Goal: Information Seeking & Learning: Learn about a topic

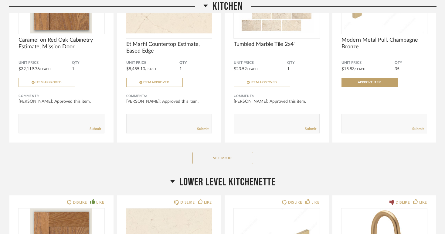
scroll to position [394, 0]
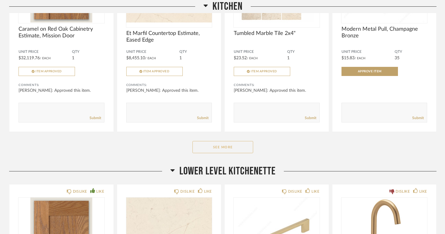
click at [224, 148] on button "See More" at bounding box center [222, 147] width 61 height 12
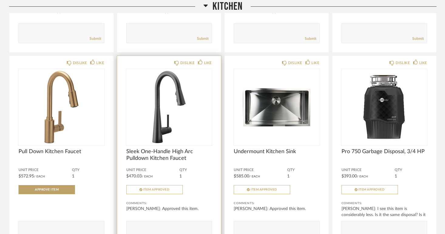
scroll to position [474, 0]
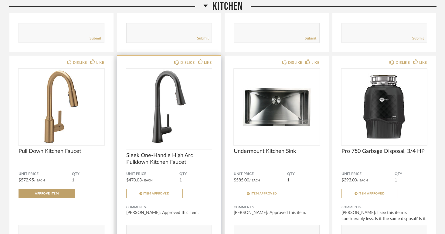
click at [172, 123] on img "0" at bounding box center [169, 107] width 86 height 76
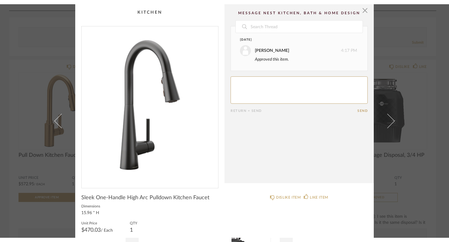
scroll to position [0, 0]
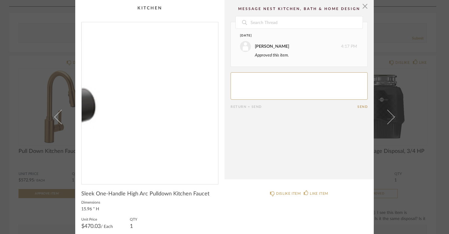
click at [171, 140] on img "0" at bounding box center [150, 100] width 137 height 157
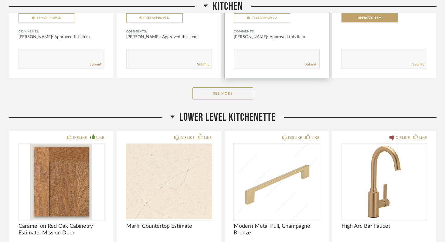
scroll to position [440, 0]
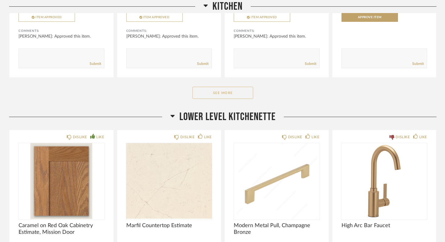
click at [220, 93] on button "See More" at bounding box center [222, 93] width 61 height 12
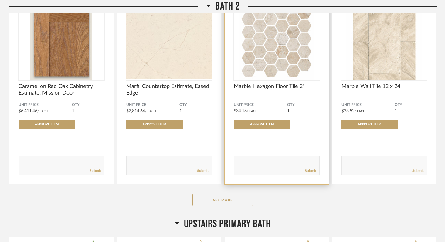
scroll to position [1513, 0]
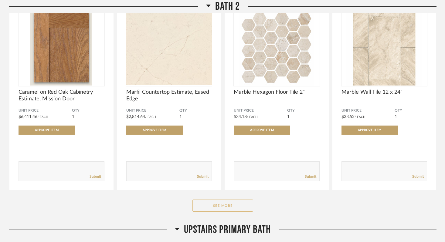
click at [223, 207] on button "See More" at bounding box center [222, 206] width 61 height 12
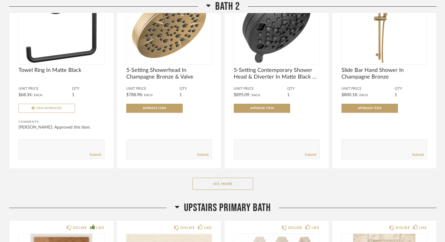
scroll to position [2336, 0]
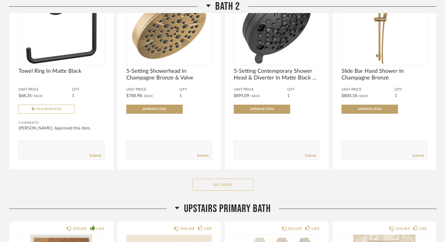
click at [220, 184] on button "See More" at bounding box center [222, 185] width 61 height 12
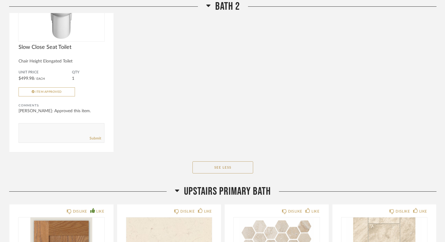
scroll to position [2753, 0]
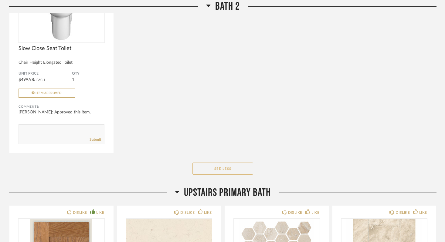
click at [224, 166] on button "See Less" at bounding box center [222, 169] width 61 height 12
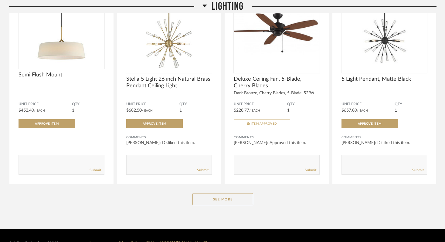
scroll to position [2270, 0]
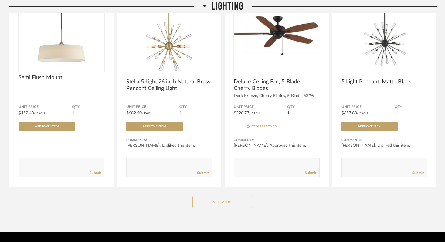
click at [232, 204] on button "See More" at bounding box center [222, 202] width 61 height 12
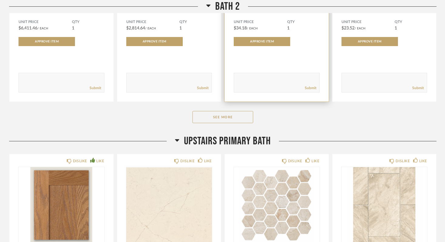
scroll to position [1601, 0]
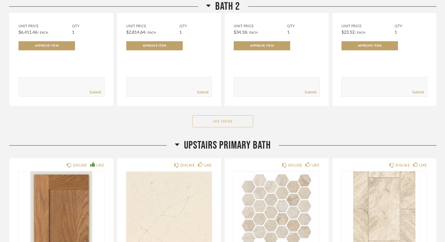
click at [224, 120] on button "See More" at bounding box center [222, 121] width 61 height 12
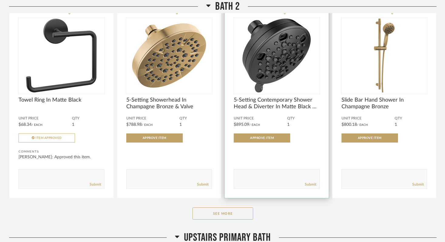
scroll to position [2316, 0]
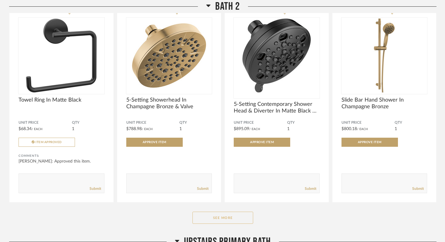
click at [218, 219] on button "See More" at bounding box center [222, 218] width 61 height 12
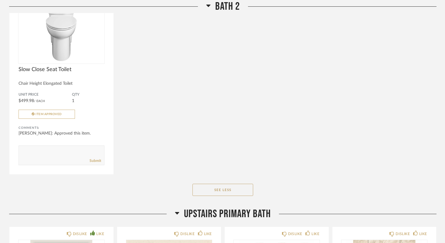
scroll to position [2750, 0]
click at [221, 188] on button "See Less" at bounding box center [222, 189] width 61 height 12
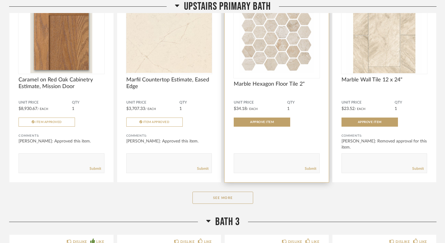
scroll to position [1776, 0]
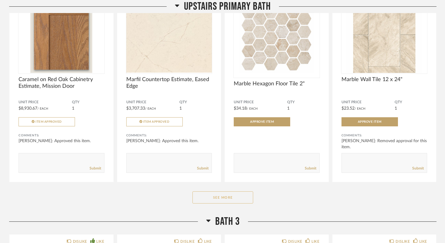
click at [225, 195] on button "See More" at bounding box center [222, 197] width 61 height 12
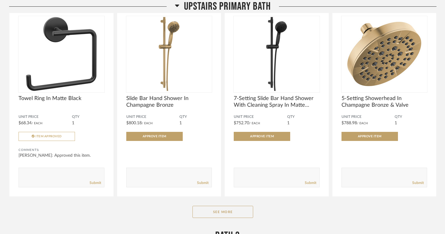
scroll to position [2566, 0]
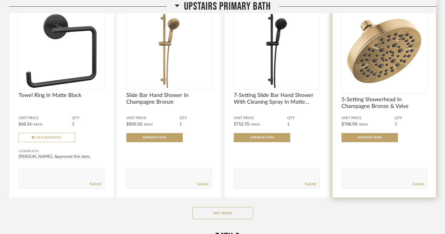
click at [380, 66] on img "0" at bounding box center [384, 51] width 86 height 76
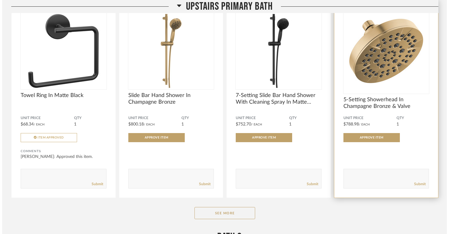
scroll to position [0, 0]
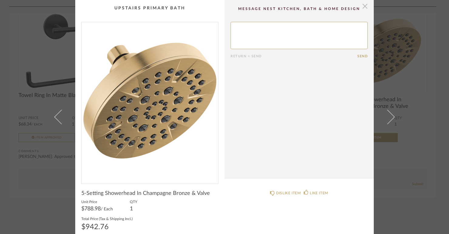
click at [362, 7] on span "button" at bounding box center [365, 6] width 12 height 12
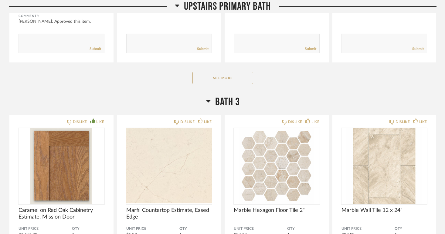
scroll to position [2694, 0]
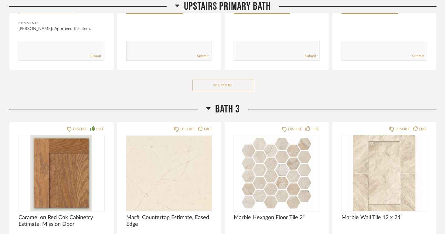
click at [221, 85] on button "See More" at bounding box center [222, 85] width 61 height 12
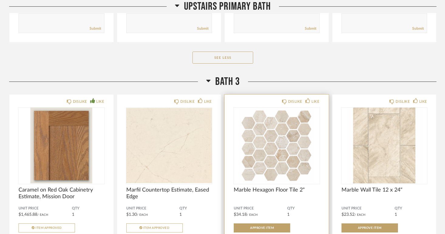
scroll to position [3067, 0]
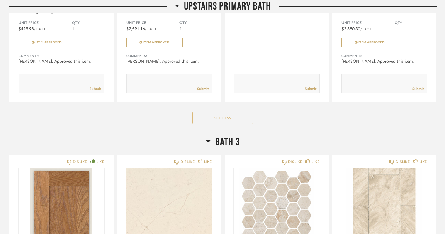
click at [220, 118] on button "See Less" at bounding box center [222, 118] width 61 height 12
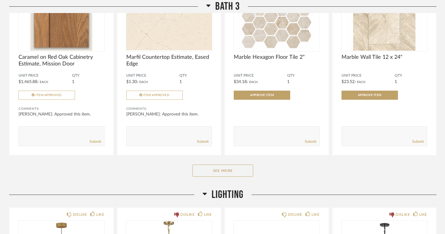
scroll to position [2037, 0]
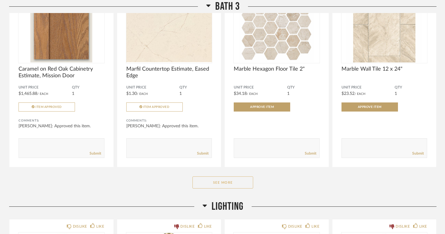
click at [229, 182] on button "See More" at bounding box center [222, 183] width 61 height 12
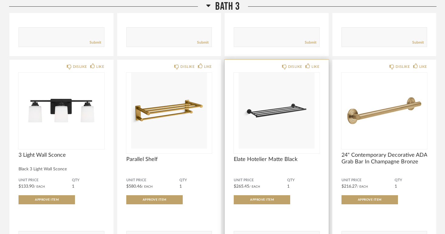
scroll to position [2356, 0]
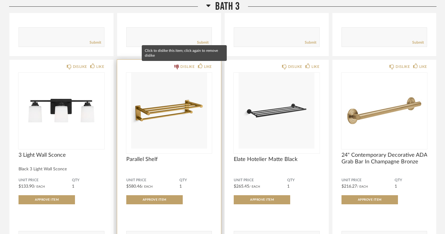
click at [186, 66] on div "DISLIKE" at bounding box center [187, 67] width 14 height 6
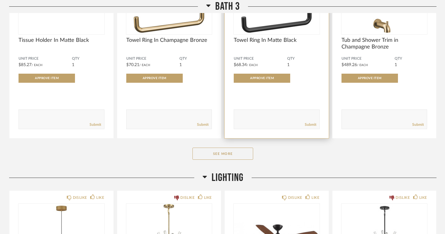
scroll to position [2861, 0]
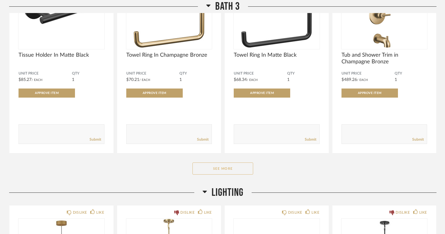
click at [219, 167] on button "See More" at bounding box center [222, 169] width 61 height 12
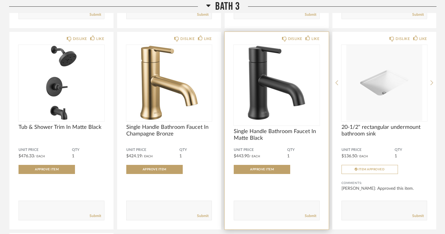
scroll to position [2994, 0]
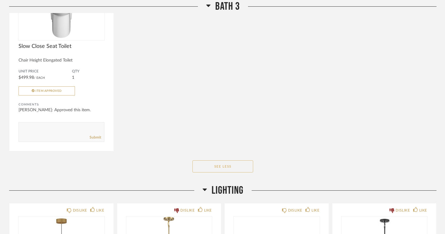
click at [229, 167] on button "See Less" at bounding box center [222, 167] width 61 height 12
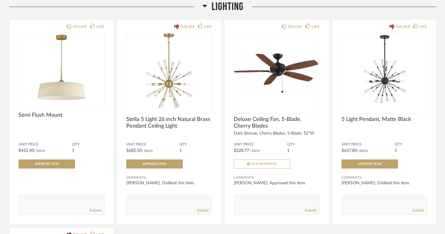
scroll to position [2230, 0]
